Goal: Transaction & Acquisition: Book appointment/travel/reservation

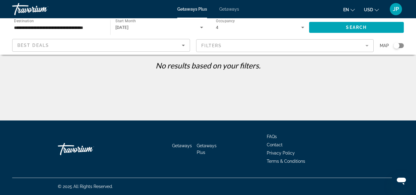
click at [223, 12] on div "Getaways Plus Getaways en English Español Français Italiano Português русский U…" at bounding box center [208, 9] width 416 height 16
click at [224, 9] on span "Getaways" at bounding box center [229, 9] width 20 height 5
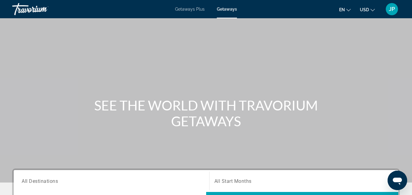
click at [57, 181] on span "All Destinations" at bounding box center [40, 181] width 36 height 6
click at [57, 181] on input "Destination All Destinations" at bounding box center [111, 181] width 179 height 7
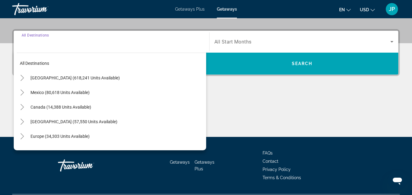
scroll to position [149, 0]
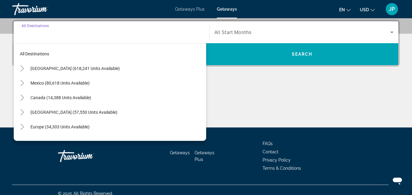
click at [67, 67] on span "[GEOGRAPHIC_DATA] (618,241 units available)" at bounding box center [74, 68] width 89 height 5
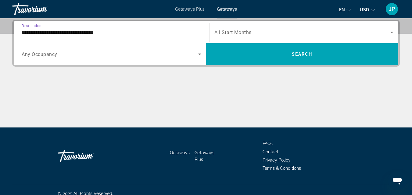
click at [65, 33] on input "**********" at bounding box center [111, 32] width 179 height 7
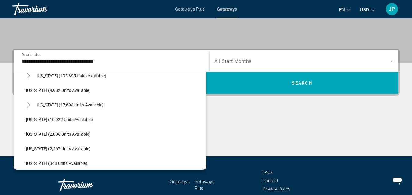
scroll to position [105, 0]
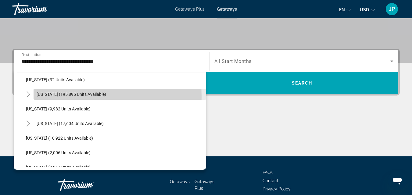
click at [56, 96] on span "[US_STATE] (195,895 units available)" at bounding box center [71, 94] width 69 height 5
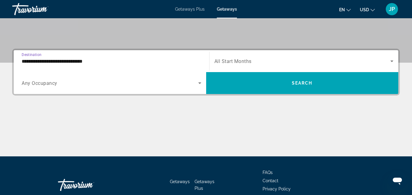
scroll to position [149, 0]
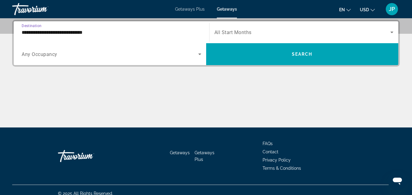
click at [200, 55] on icon "Search widget" at bounding box center [199, 55] width 3 height 2
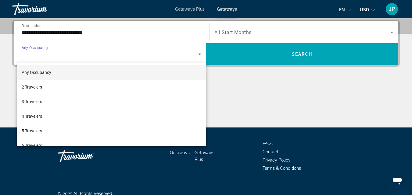
click at [73, 34] on div at bounding box center [206, 97] width 412 height 195
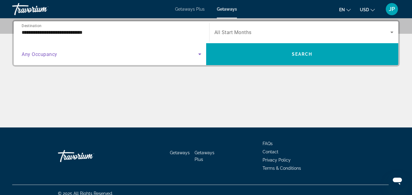
click at [198, 54] on icon "Search widget" at bounding box center [199, 55] width 3 height 2
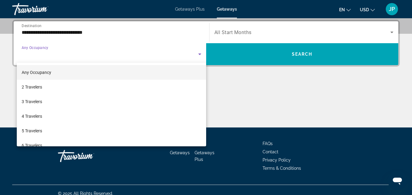
click at [198, 54] on div at bounding box center [206, 97] width 412 height 195
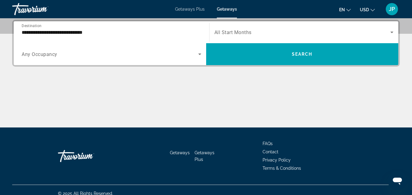
click at [87, 33] on input "**********" at bounding box center [111, 32] width 179 height 7
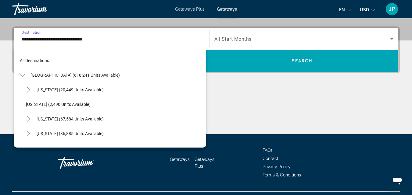
scroll to position [80, 0]
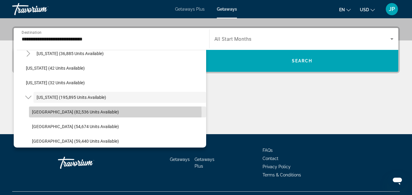
click at [62, 113] on span "[GEOGRAPHIC_DATA] (82,536 units available)" at bounding box center [75, 112] width 87 height 5
type input "**********"
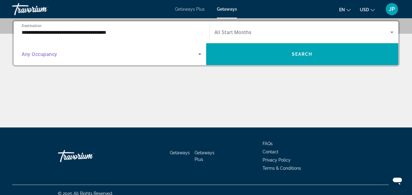
click at [199, 55] on icon "Search widget" at bounding box center [199, 55] width 3 height 2
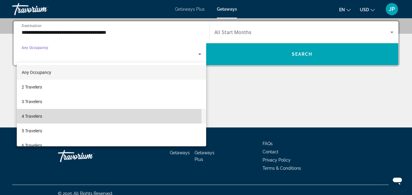
click at [38, 117] on span "4 Travelers" at bounding box center [32, 116] width 20 height 7
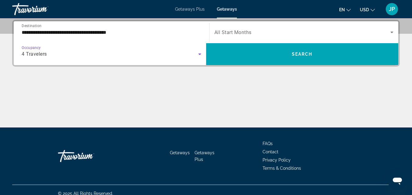
click at [267, 30] on span "Search widget" at bounding box center [302, 32] width 176 height 7
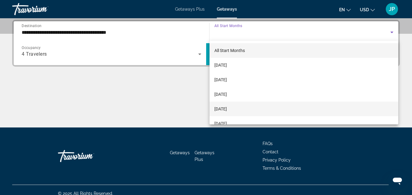
click at [227, 109] on span "[DATE]" at bounding box center [220, 108] width 12 height 7
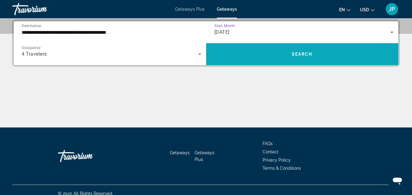
click at [286, 52] on span "Search widget" at bounding box center [302, 54] width 192 height 15
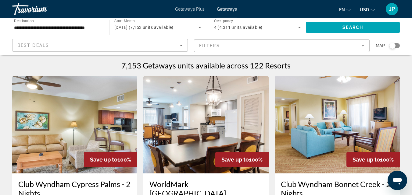
click at [229, 44] on mat-form-field "Filters" at bounding box center [281, 45] width 175 height 13
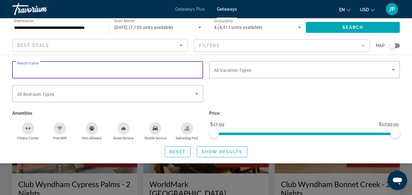
click at [139, 67] on input "Resort name" at bounding box center [107, 69] width 181 height 7
type input "**********"
click at [260, 70] on span "Search widget" at bounding box center [303, 69] width 178 height 7
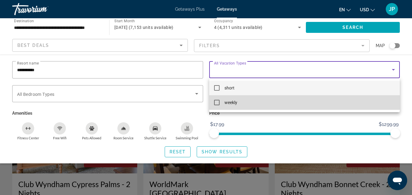
click at [226, 101] on span "weekly" at bounding box center [230, 102] width 13 height 7
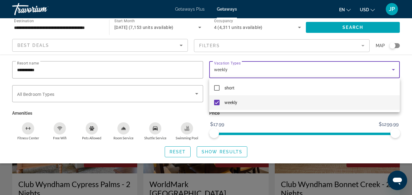
click at [183, 115] on div at bounding box center [206, 97] width 412 height 195
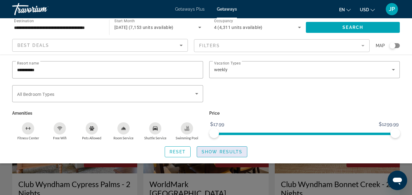
click at [216, 153] on span "Show Results" at bounding box center [221, 152] width 41 height 5
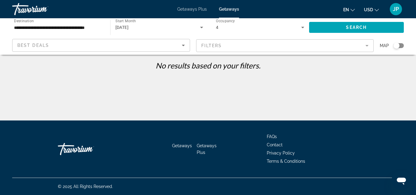
click at [182, 45] on icon "Sort by" at bounding box center [183, 45] width 7 height 7
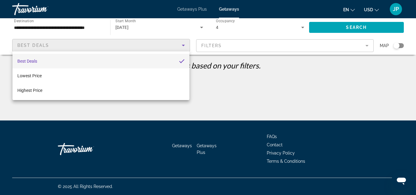
click at [114, 49] on div at bounding box center [208, 97] width 416 height 195
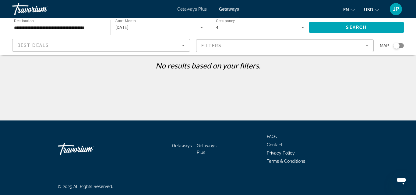
click at [210, 47] on mat-form-field "Filters" at bounding box center [285, 45] width 178 height 13
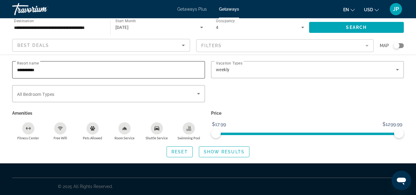
click at [48, 70] on input "**********" at bounding box center [108, 69] width 183 height 7
drag, startPoint x: 48, startPoint y: 70, endPoint x: 0, endPoint y: 74, distance: 48.6
click at [0, 74] on div "**********" at bounding box center [208, 109] width 416 height 96
click at [209, 153] on span "Show Results" at bounding box center [224, 152] width 41 height 5
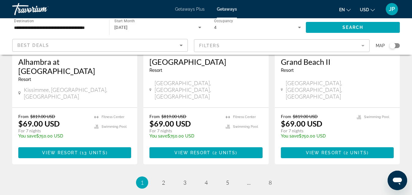
scroll to position [819, 0]
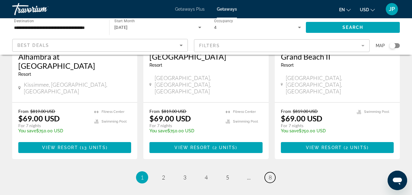
click at [269, 174] on span "8" at bounding box center [269, 177] width 3 height 7
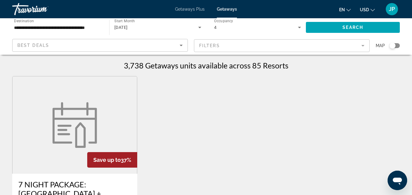
click at [213, 44] on mat-form-field "Filters" at bounding box center [281, 45] width 175 height 13
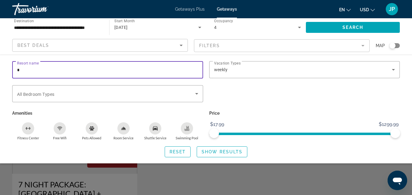
click at [39, 71] on input "Resort name" at bounding box center [107, 69] width 181 height 7
type input "*****"
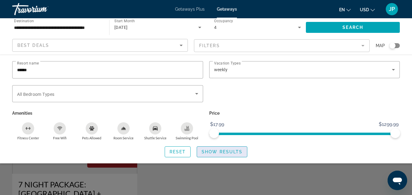
click at [214, 153] on span "Show Results" at bounding box center [221, 152] width 41 height 5
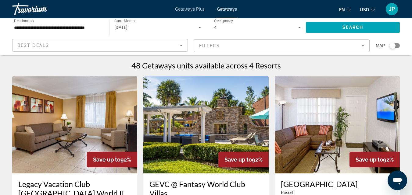
click at [183, 9] on span "Getaways Plus" at bounding box center [190, 9] width 30 height 5
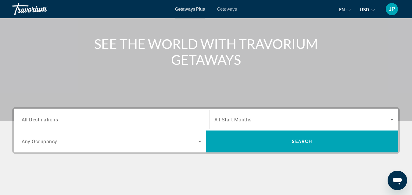
scroll to position [64, 0]
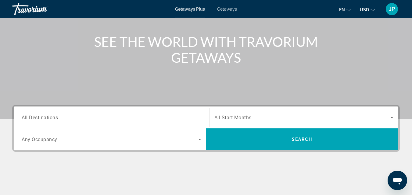
click at [58, 117] on span "All Destinations" at bounding box center [40, 118] width 36 height 6
click at [58, 117] on input "Destination All Destinations" at bounding box center [111, 117] width 179 height 7
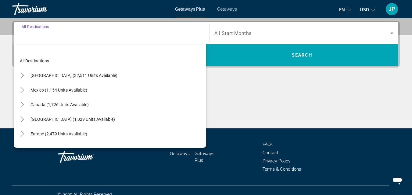
scroll to position [149, 0]
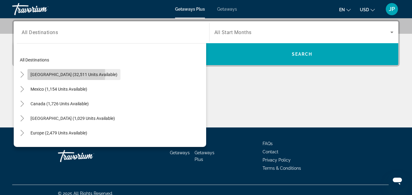
click at [42, 74] on span "[GEOGRAPHIC_DATA] (32,511 units available)" at bounding box center [73, 74] width 87 height 5
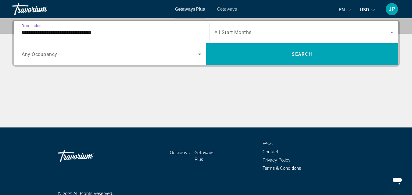
click at [61, 35] on input "**********" at bounding box center [111, 32] width 179 height 7
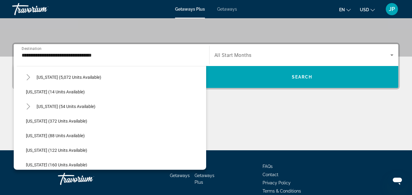
scroll to position [85, 0]
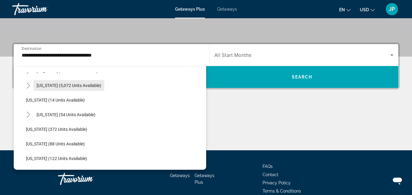
click at [63, 86] on span "[US_STATE] (5,072 units available)" at bounding box center [69, 85] width 65 height 5
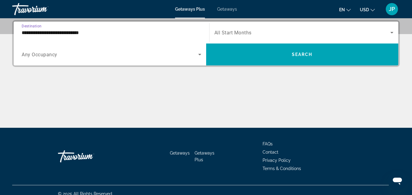
scroll to position [149, 0]
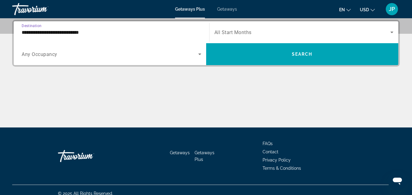
click at [77, 35] on input "**********" at bounding box center [111, 32] width 179 height 7
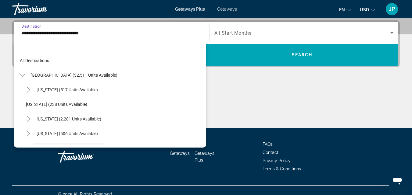
scroll to position [51, 0]
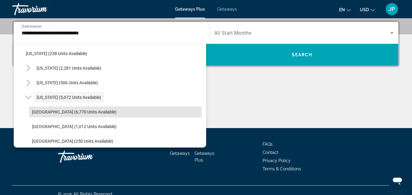
click at [96, 112] on span "[GEOGRAPHIC_DATA] (6,770 units available)" at bounding box center [74, 112] width 84 height 5
type input "**********"
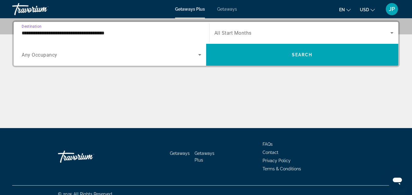
scroll to position [149, 0]
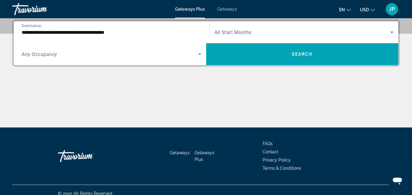
click at [272, 33] on span "Search widget" at bounding box center [302, 32] width 176 height 7
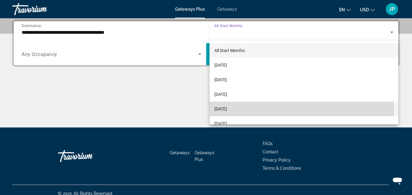
click at [227, 110] on span "[DATE]" at bounding box center [220, 108] width 12 height 7
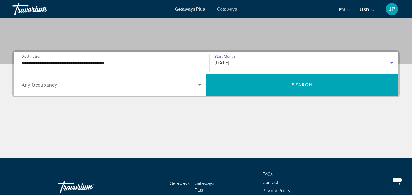
scroll to position [105, 0]
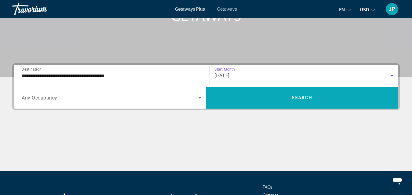
click at [309, 98] on span "Search" at bounding box center [302, 97] width 21 height 5
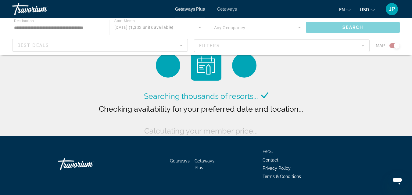
click at [237, 47] on div "Main content" at bounding box center [206, 36] width 412 height 37
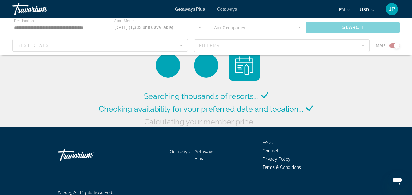
click at [236, 46] on div "Main content" at bounding box center [206, 36] width 412 height 37
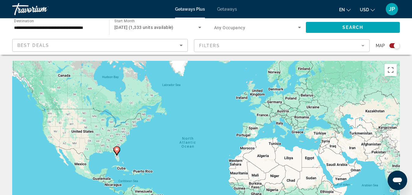
click at [381, 44] on span "Map" at bounding box center [379, 45] width 9 height 9
click at [392, 45] on div "Search widget" at bounding box center [394, 45] width 10 height 5
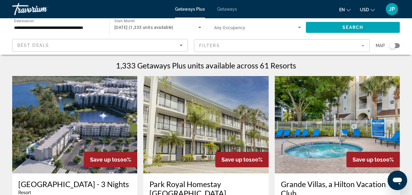
click at [341, 46] on mat-form-field "Filters" at bounding box center [281, 45] width 175 height 13
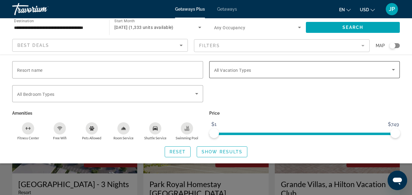
click at [392, 69] on icon "Search widget" at bounding box center [392, 70] width 3 height 2
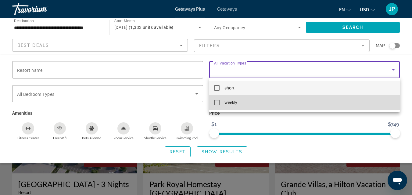
click at [216, 103] on mat-pseudo-checkbox at bounding box center [216, 102] width 5 height 5
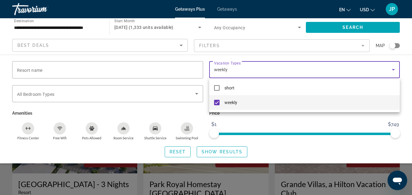
click at [108, 71] on div at bounding box center [206, 97] width 412 height 195
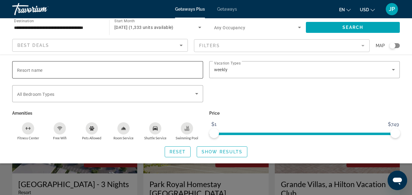
click at [92, 71] on input "Resort name" at bounding box center [107, 69] width 181 height 7
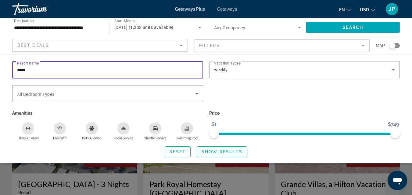
type input "*****"
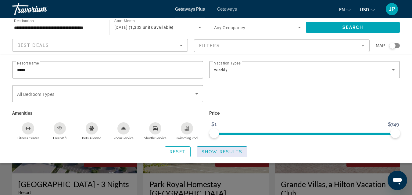
click at [217, 150] on span "Show Results" at bounding box center [221, 152] width 41 height 5
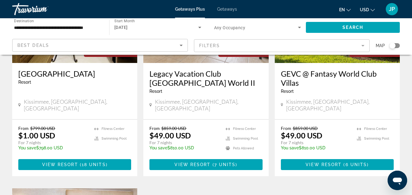
scroll to position [112, 0]
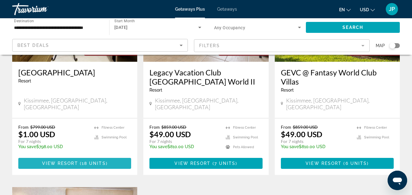
click at [77, 161] on span "View Resort" at bounding box center [60, 163] width 36 height 5
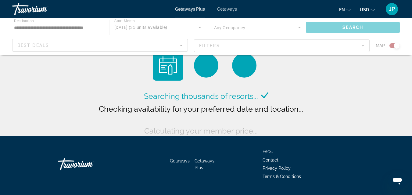
click at [181, 44] on div "Main content" at bounding box center [206, 36] width 412 height 37
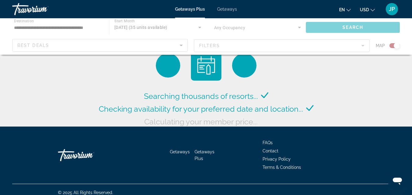
click at [181, 44] on div "Main content" at bounding box center [206, 36] width 412 height 37
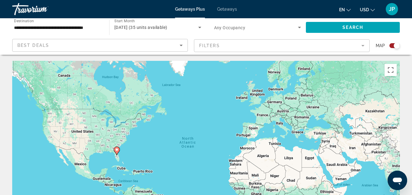
click at [391, 44] on div "Search widget" at bounding box center [394, 45] width 10 height 5
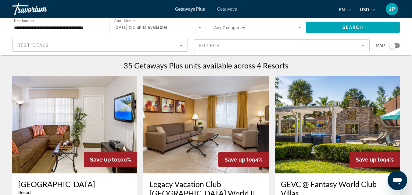
click at [362, 44] on mat-form-field "Filters" at bounding box center [281, 45] width 175 height 13
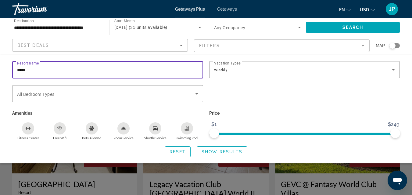
drag, startPoint x: 48, startPoint y: 71, endPoint x: 0, endPoint y: 70, distance: 48.4
click at [0, 70] on div "Resort name ***** Vacation Types All Vacation Types weekly Bedroom Types All Be…" at bounding box center [206, 109] width 412 height 96
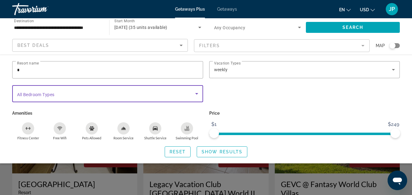
click at [196, 92] on icon "Search widget" at bounding box center [196, 93] width 7 height 7
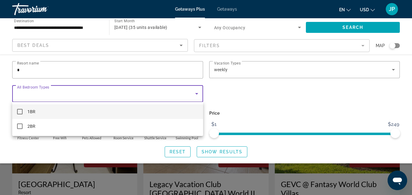
click at [87, 68] on div at bounding box center [206, 97] width 412 height 195
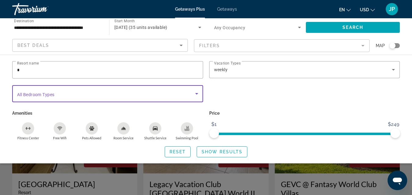
click at [98, 93] on span "Search widget" at bounding box center [106, 93] width 178 height 7
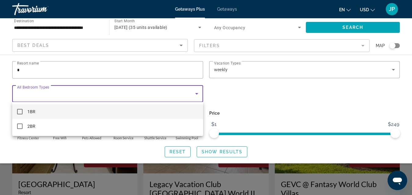
click at [196, 93] on div at bounding box center [206, 97] width 412 height 195
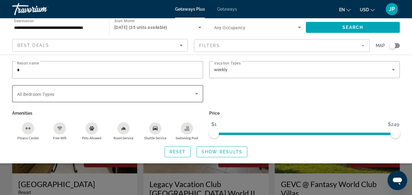
click at [98, 97] on div "Search widget" at bounding box center [107, 93] width 181 height 17
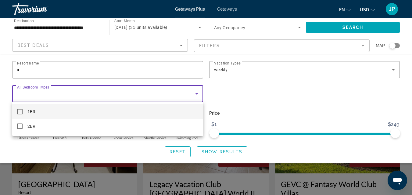
click at [228, 45] on div at bounding box center [206, 97] width 412 height 195
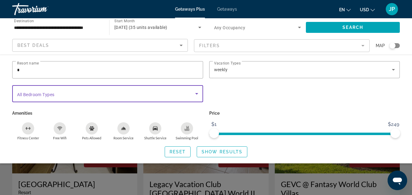
click at [97, 94] on span "Search widget" at bounding box center [106, 93] width 178 height 7
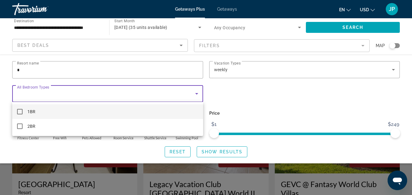
click at [97, 94] on div at bounding box center [206, 97] width 412 height 195
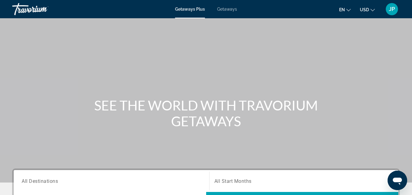
click at [186, 12] on div "Getaways Plus Getaways en English Español Français Italiano Português русский U…" at bounding box center [206, 9] width 412 height 16
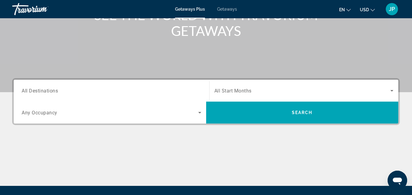
scroll to position [93, 0]
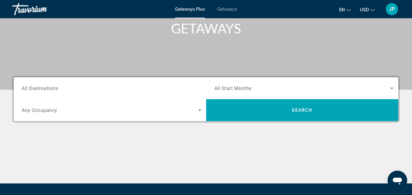
click at [281, 91] on div "Search widget" at bounding box center [303, 88] width 179 height 17
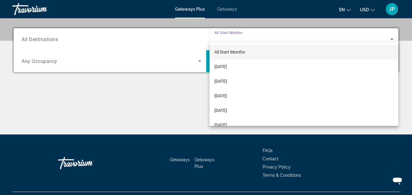
scroll to position [149, 0]
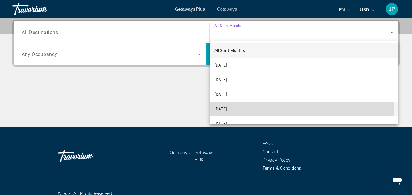
click at [246, 106] on mat-option "[DATE]" at bounding box center [303, 109] width 189 height 15
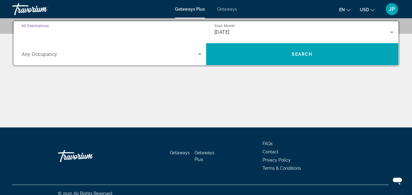
click at [58, 34] on input "Destination All Destinations" at bounding box center [111, 32] width 179 height 7
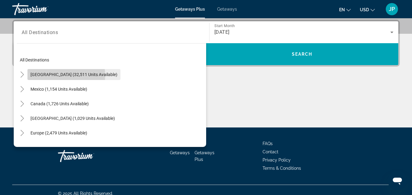
click at [62, 75] on span "[GEOGRAPHIC_DATA] (32,511 units available)" at bounding box center [73, 74] width 87 height 5
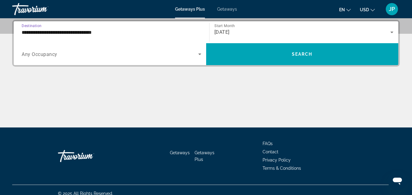
click at [90, 34] on input "**********" at bounding box center [111, 32] width 179 height 7
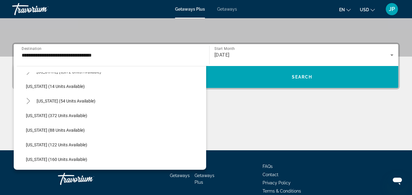
scroll to position [93, 0]
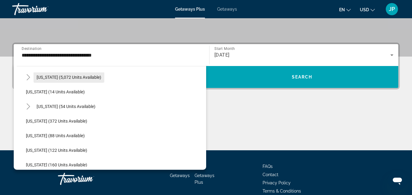
click at [52, 76] on span "[US_STATE] (5,072 units available)" at bounding box center [69, 77] width 65 height 5
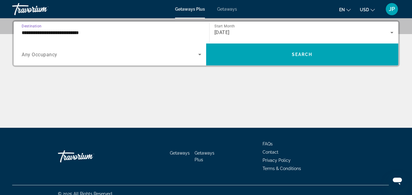
scroll to position [149, 0]
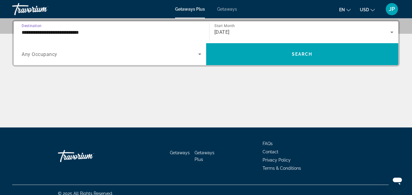
click at [178, 36] on div "**********" at bounding box center [111, 32] width 179 height 17
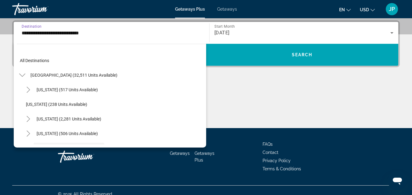
scroll to position [51, 0]
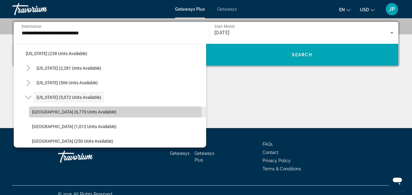
click at [79, 113] on span "[GEOGRAPHIC_DATA] (6,770 units available)" at bounding box center [74, 112] width 84 height 5
type input "**********"
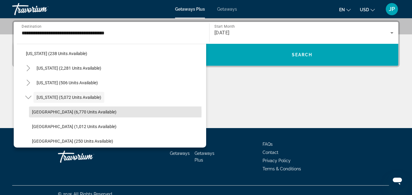
scroll to position [149, 0]
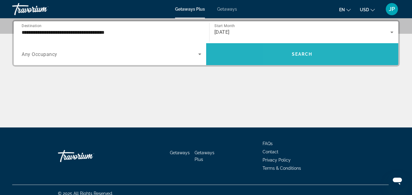
click at [292, 54] on span "Search" at bounding box center [302, 54] width 21 height 5
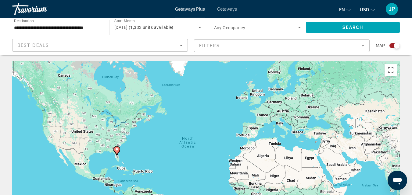
click at [389, 45] on div "Search widget" at bounding box center [394, 45] width 10 height 5
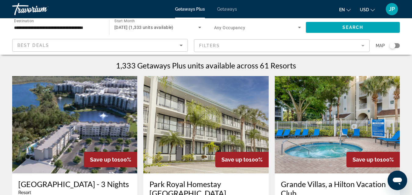
click at [362, 45] on mat-form-field "Filters" at bounding box center [281, 45] width 175 height 13
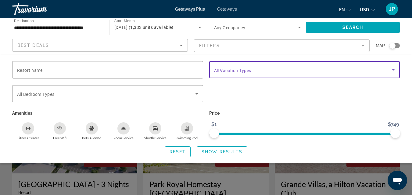
click at [272, 70] on span "Search widget" at bounding box center [303, 69] width 178 height 7
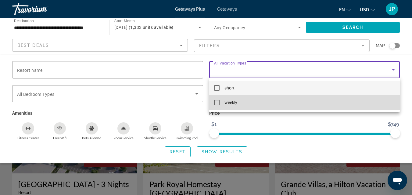
click at [216, 102] on mat-pseudo-checkbox at bounding box center [216, 102] width 5 height 5
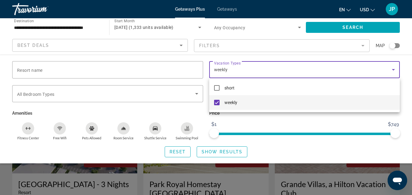
click at [114, 96] on div at bounding box center [206, 97] width 412 height 195
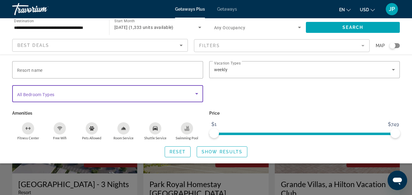
click at [114, 96] on span "Search widget" at bounding box center [106, 93] width 178 height 7
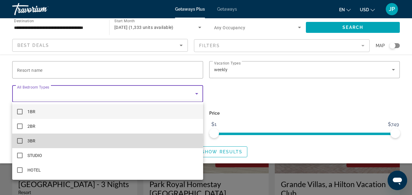
click at [23, 141] on mat-option "3BR" at bounding box center [107, 141] width 191 height 15
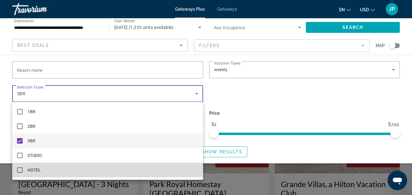
click at [19, 169] on mat-pseudo-checkbox at bounding box center [19, 170] width 5 height 5
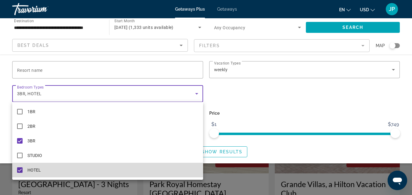
click at [18, 170] on mat-pseudo-checkbox at bounding box center [19, 170] width 5 height 5
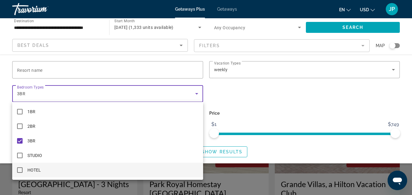
click at [242, 108] on div at bounding box center [206, 97] width 412 height 195
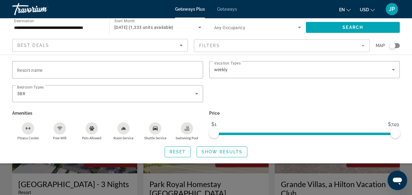
click at [221, 152] on span "Show Results" at bounding box center [221, 152] width 41 height 5
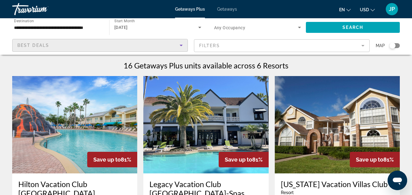
click at [180, 41] on div "Best Deals" at bounding box center [99, 47] width 165 height 17
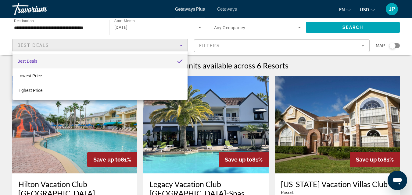
click at [180, 41] on div at bounding box center [206, 97] width 412 height 195
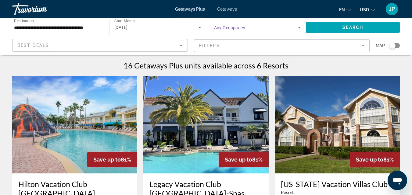
click at [299, 27] on icon "Search widget" at bounding box center [299, 28] width 3 height 2
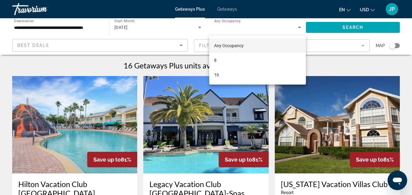
click at [299, 27] on div at bounding box center [206, 97] width 412 height 195
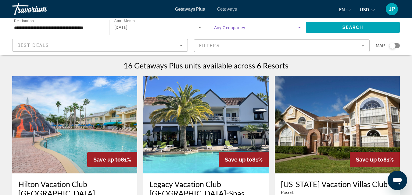
click at [299, 27] on icon "Search widget" at bounding box center [299, 28] width 3 height 2
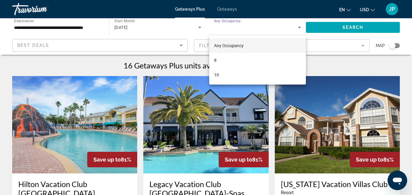
click at [250, 45] on mat-option "Any Occupancy" at bounding box center [257, 45] width 97 height 15
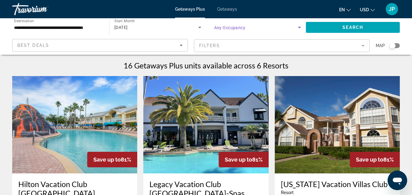
click at [228, 47] on mat-form-field "Filters" at bounding box center [281, 45] width 175 height 13
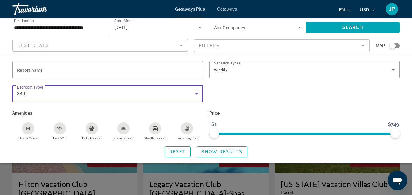
click at [196, 93] on icon "Search widget" at bounding box center [196, 94] width 3 height 2
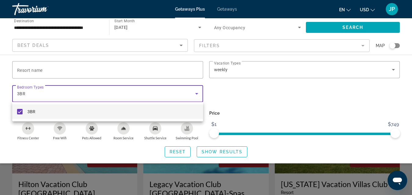
click at [196, 93] on div at bounding box center [206, 97] width 412 height 195
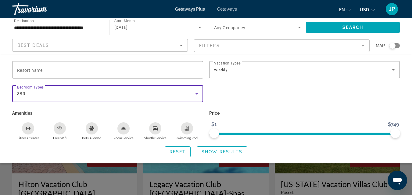
click at [196, 93] on icon "Search widget" at bounding box center [196, 94] width 3 height 2
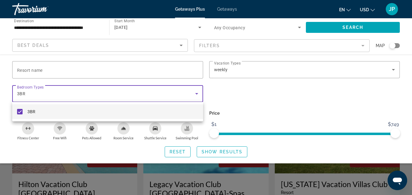
click at [196, 93] on div at bounding box center [206, 97] width 412 height 195
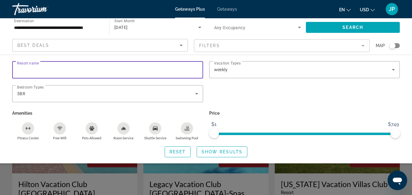
click at [91, 69] on input "Resort name" at bounding box center [107, 69] width 181 height 7
type input "*"
type input "*****"
click at [216, 153] on span "Show Results" at bounding box center [221, 152] width 41 height 5
